Goal: Submit feedback/report problem

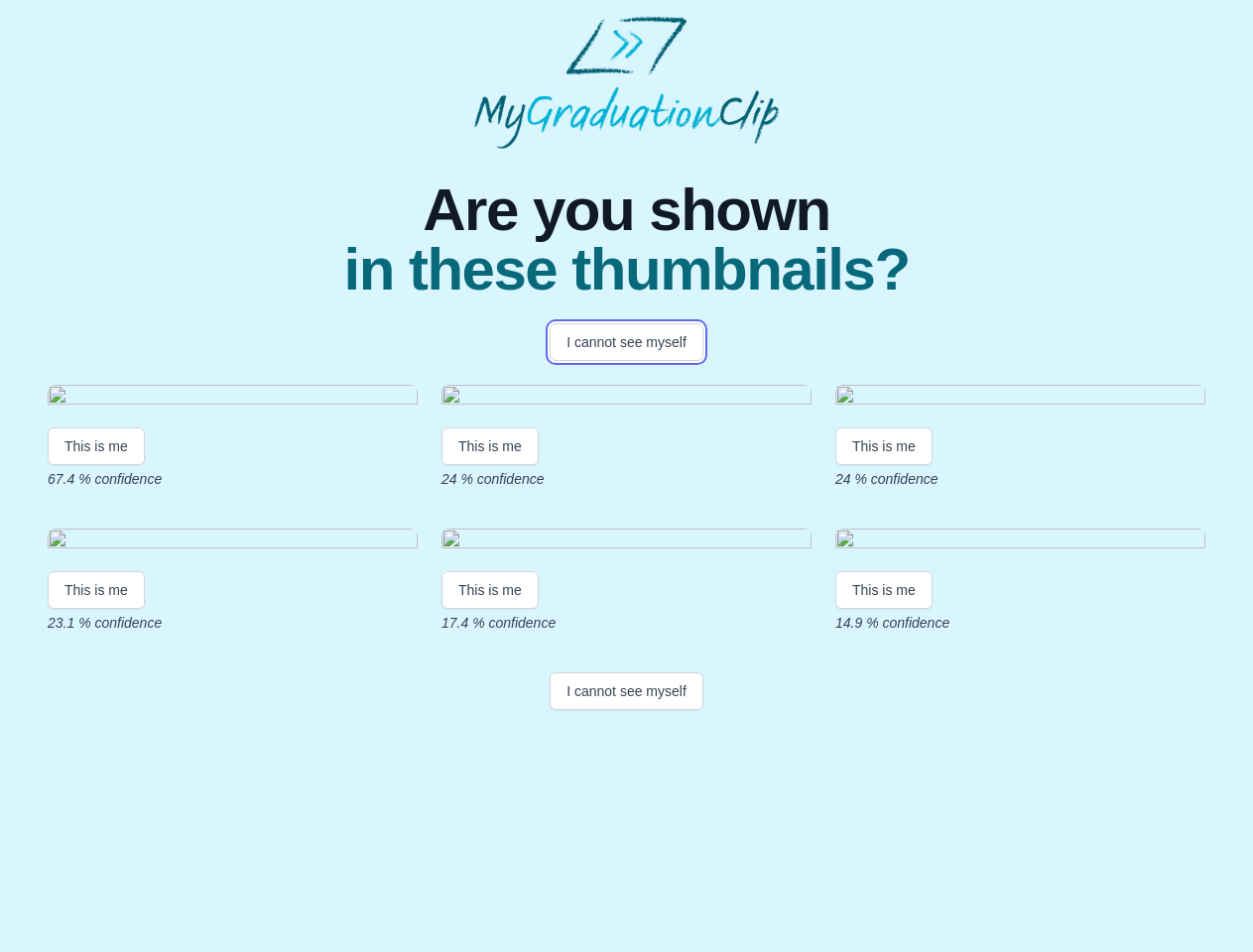
click at [626, 342] on button "I cannot see myself" at bounding box center [627, 342] width 154 height 38
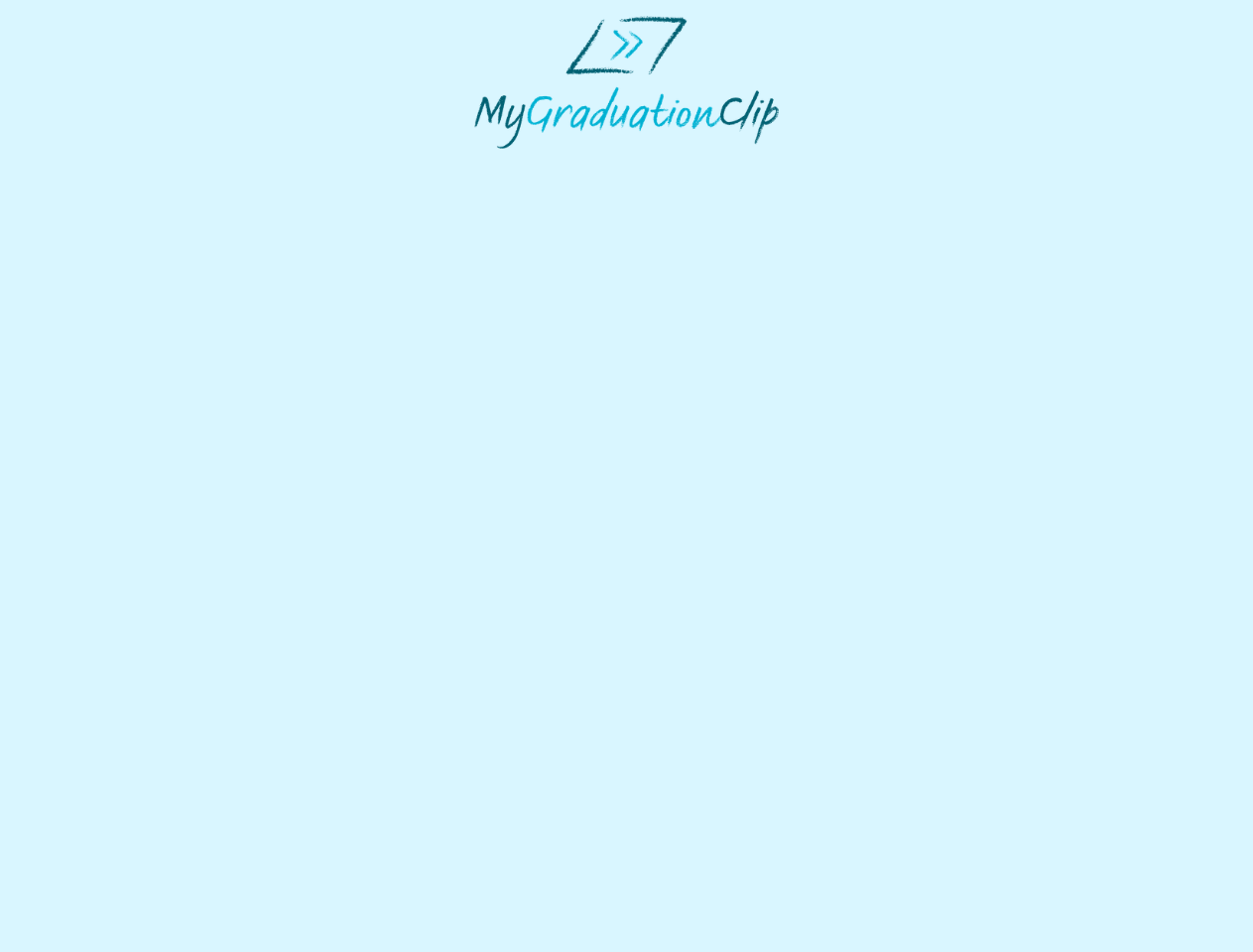
click at [96, 165] on html at bounding box center [626, 82] width 1253 height 165
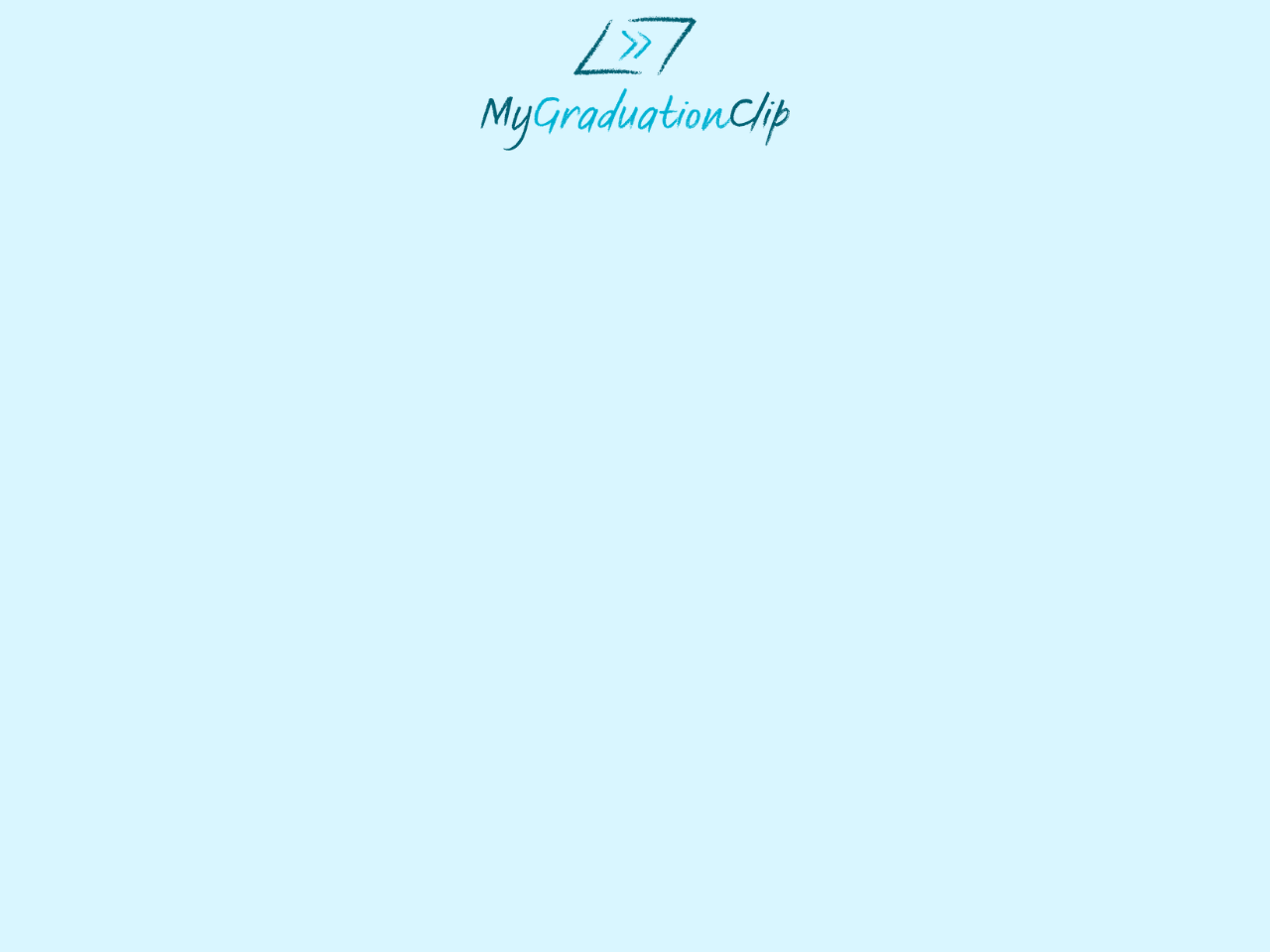
click at [493, 167] on html at bounding box center [635, 83] width 1270 height 167
click at [889, 167] on html at bounding box center [635, 83] width 1270 height 167
click at [96, 167] on html at bounding box center [635, 83] width 1270 height 167
click at [493, 167] on html at bounding box center [635, 83] width 1270 height 167
click at [889, 167] on html at bounding box center [635, 83] width 1270 height 167
